Goal: Find contact information: Find contact information

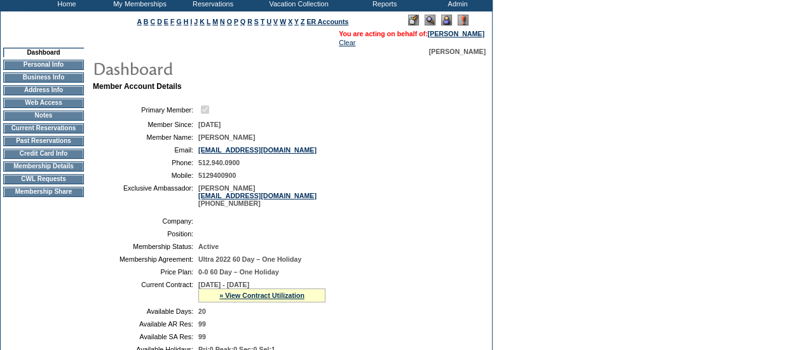
scroll to position [75, 0]
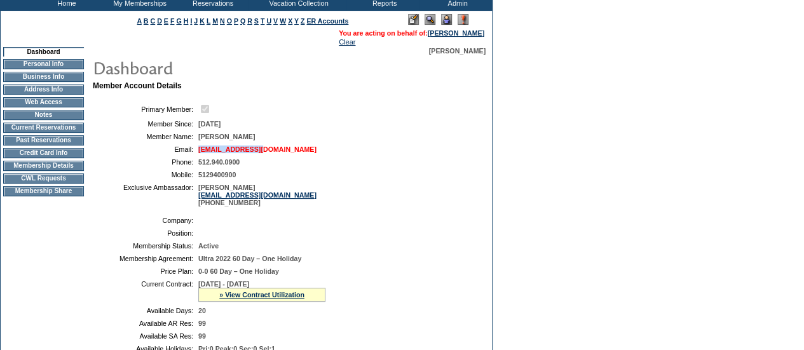
drag, startPoint x: 271, startPoint y: 155, endPoint x: 200, endPoint y: 154, distance: 71.2
click at [200, 153] on td "[EMAIL_ADDRESS][DOMAIN_NAME]" at bounding box center [333, 150] width 271 height 8
copy link "[EMAIL_ADDRESS][DOMAIN_NAME]"
click at [270, 299] on link "» View Contract Utilization" at bounding box center [261, 295] width 85 height 8
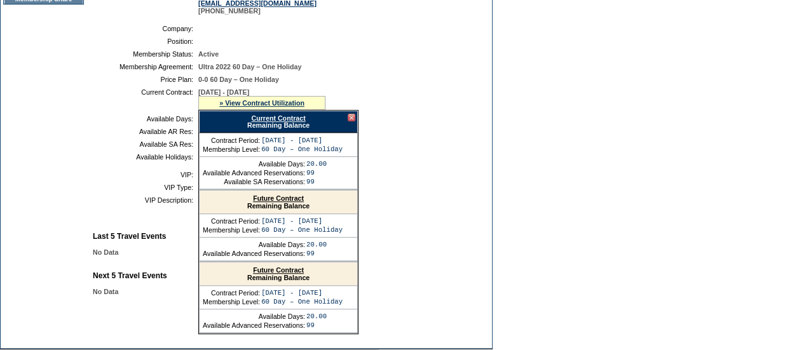
scroll to position [293, 0]
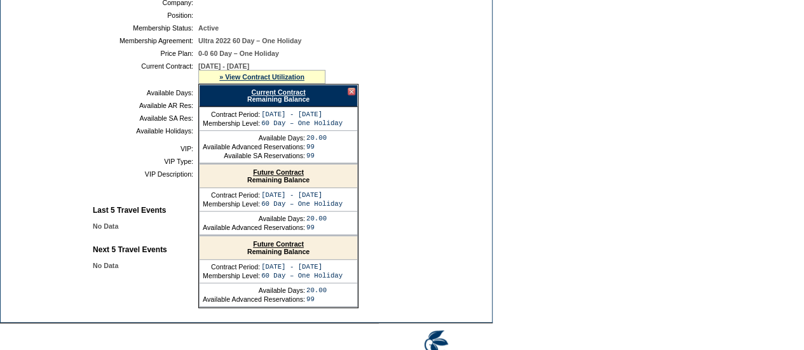
click at [283, 105] on div "Current Contract Remaining Balance" at bounding box center [278, 96] width 159 height 22
click at [282, 104] on div "Current Contract Remaining Balance" at bounding box center [278, 96] width 159 height 22
click at [270, 96] on link "Current Contract" at bounding box center [278, 92] width 54 height 8
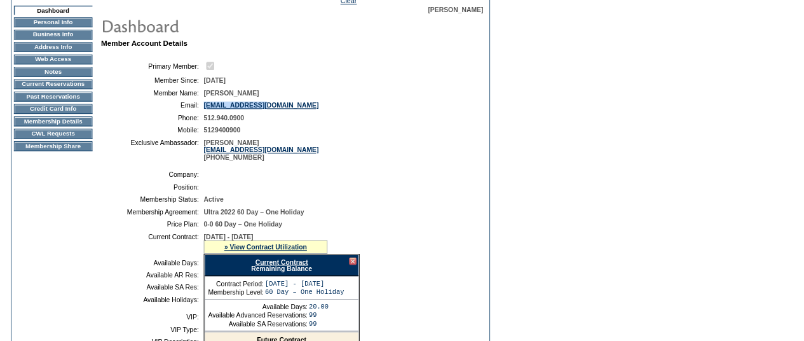
scroll to position [0, 0]
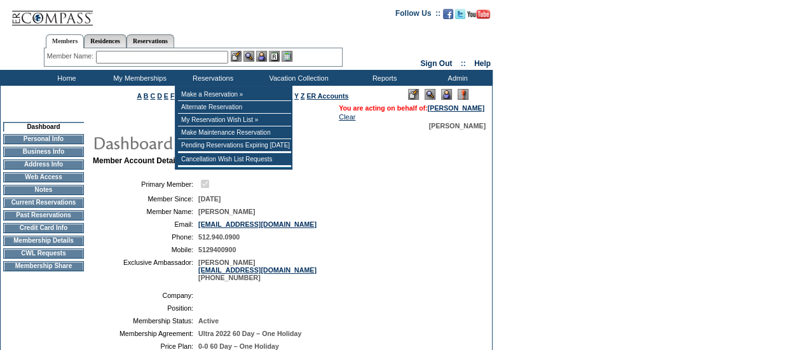
click at [220, 59] on input "text" at bounding box center [162, 57] width 132 height 13
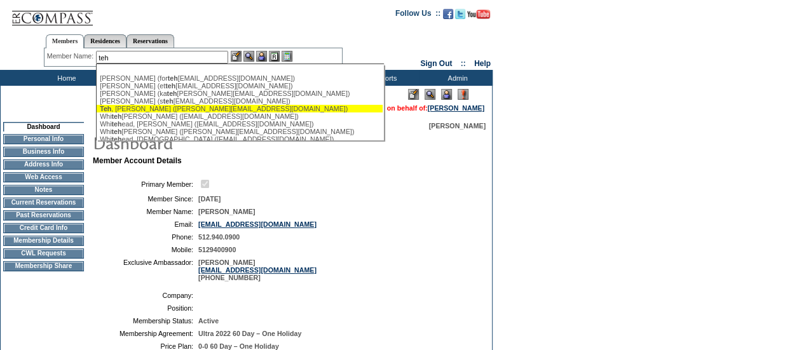
click at [179, 111] on div "[PERSON_NAME] ([PERSON_NAME][EMAIL_ADDRESS][DOMAIN_NAME])" at bounding box center [240, 109] width 280 height 8
type input "[PERSON_NAME] ([PERSON_NAME][EMAIL_ADDRESS][DOMAIN_NAME])"
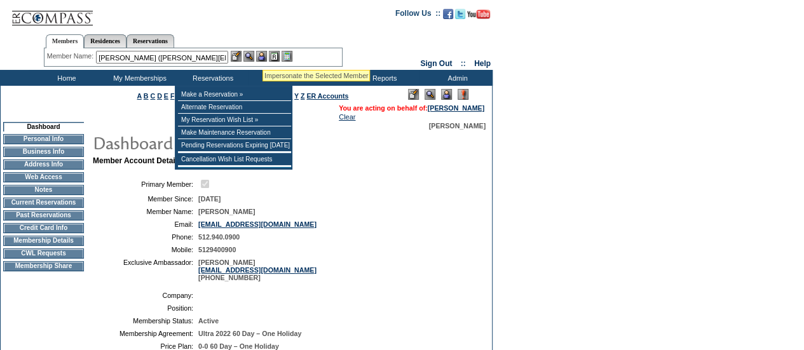
click at [263, 55] on img at bounding box center [261, 56] width 11 height 11
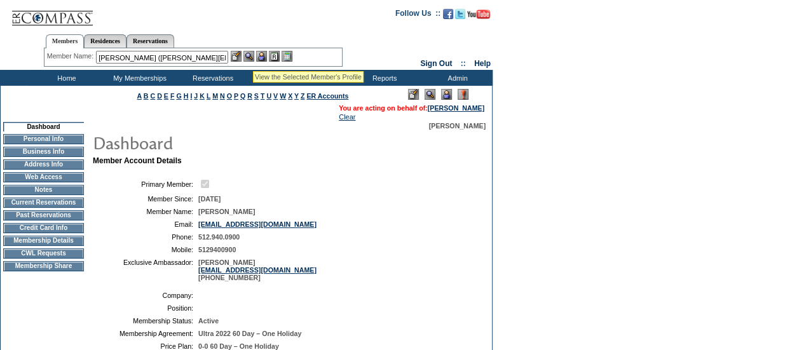
click at [253, 55] on img at bounding box center [248, 56] width 11 height 11
